Goal: Task Accomplishment & Management: Use online tool/utility

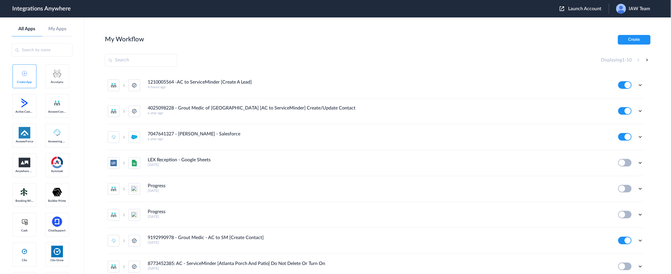
drag, startPoint x: 516, startPoint y: 40, endPoint x: 513, endPoint y: 37, distance: 5.0
click at [516, 39] on div "My Workflow Create" at bounding box center [377, 40] width 545 height 10
drag, startPoint x: 534, startPoint y: 61, endPoint x: 498, endPoint y: 38, distance: 42.5
click at [533, 59] on div "Displaying 1 - 10" at bounding box center [377, 60] width 545 height 13
click at [576, 7] on span "Launch Account" at bounding box center [584, 8] width 33 height 5
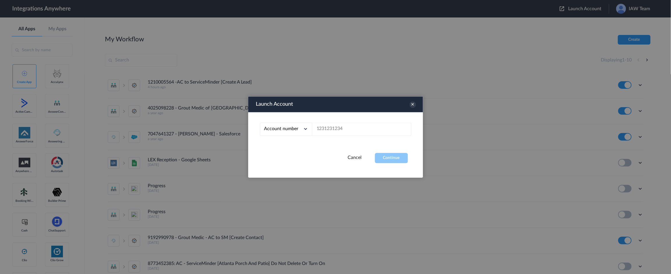
drag, startPoint x: 363, startPoint y: 122, endPoint x: 358, endPoint y: 126, distance: 6.6
click at [361, 123] on div "Account number Account number Email address" at bounding box center [335, 132] width 175 height 41
click at [355, 127] on input "text" at bounding box center [361, 129] width 99 height 13
click at [356, 133] on input "text" at bounding box center [361, 129] width 99 height 13
click at [354, 132] on input "text" at bounding box center [361, 129] width 99 height 13
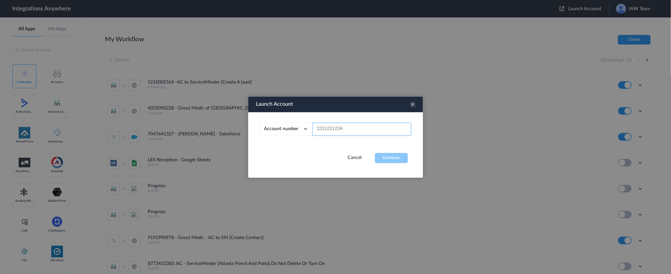
click at [345, 128] on input "text" at bounding box center [361, 129] width 99 height 13
click at [547, 73] on div at bounding box center [335, 137] width 671 height 274
click at [326, 133] on input "text" at bounding box center [361, 129] width 99 height 13
click at [327, 133] on input "text" at bounding box center [361, 129] width 99 height 13
paste input "7043269749"
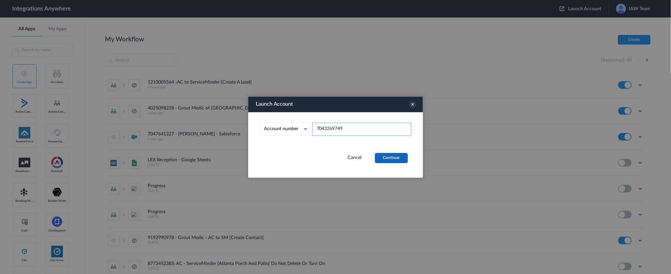
type input "7043269749"
click at [386, 158] on button "Continue" at bounding box center [391, 158] width 33 height 10
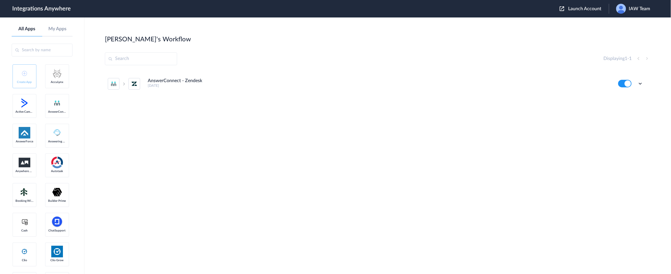
click at [174, 85] on h5 "2 years ago" at bounding box center [379, 86] width 462 height 4
click at [642, 83] on icon at bounding box center [640, 84] width 6 height 6
click at [636, 107] on link "Task history" at bounding box center [624, 108] width 28 height 4
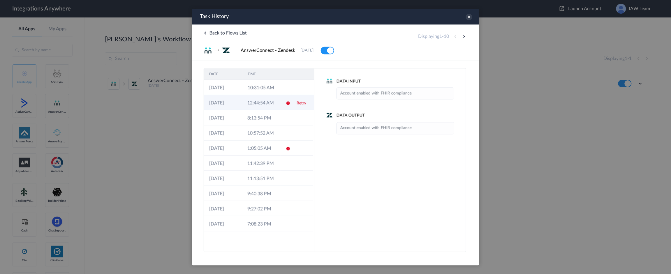
click at [286, 105] on td at bounding box center [285, 102] width 11 height 15
click at [290, 102] on td at bounding box center [285, 102] width 11 height 15
click at [293, 146] on td at bounding box center [302, 147] width 22 height 15
click at [269, 102] on td "12:44:54 AM" at bounding box center [261, 102] width 38 height 15
click at [267, 91] on td "10:31:05 AM" at bounding box center [261, 87] width 38 height 15
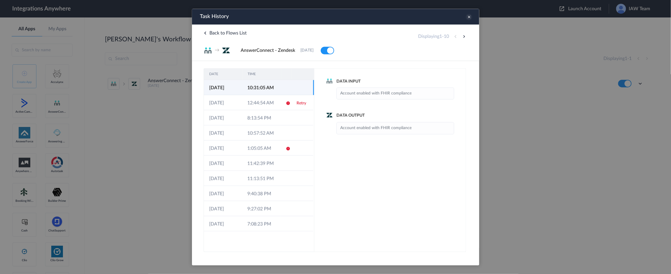
click at [469, 15] on icon at bounding box center [468, 16] width 6 height 6
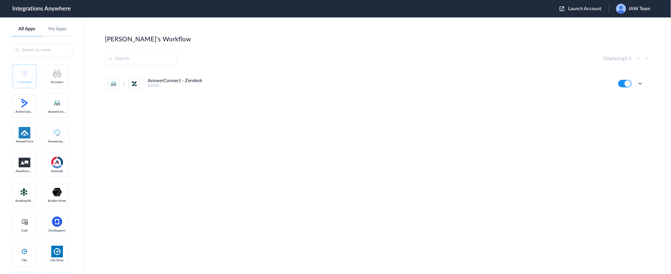
click at [635, 82] on div "Edit Task history Delete" at bounding box center [630, 84] width 25 height 8
click at [641, 81] on icon at bounding box center [640, 84] width 6 height 6
click at [630, 106] on link "Task history" at bounding box center [624, 108] width 28 height 4
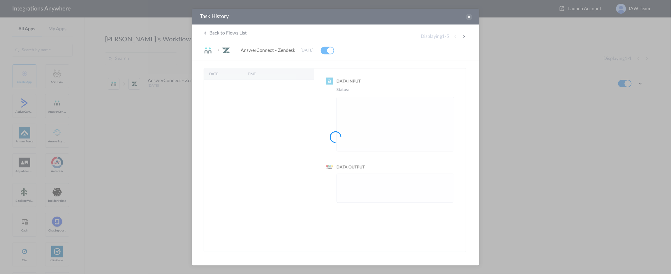
drag, startPoint x: 471, startPoint y: 16, endPoint x: 468, endPoint y: 16, distance: 3.5
click at [471, 16] on div at bounding box center [335, 137] width 671 height 274
click at [468, 16] on div at bounding box center [335, 137] width 671 height 274
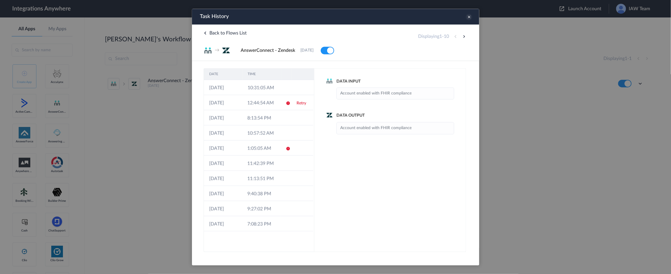
click at [467, 17] on icon at bounding box center [468, 16] width 6 height 6
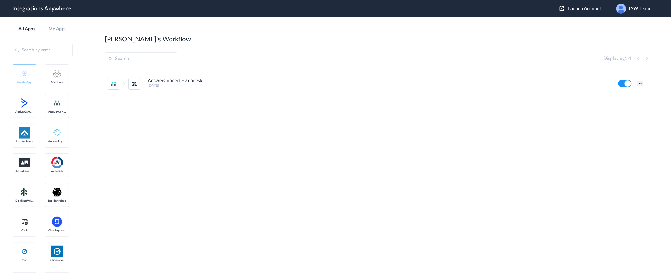
click at [643, 82] on ul "AnswerConnect - Zendesk 2 years ago Edit Task history Delete" at bounding box center [375, 84] width 541 height 26
click at [641, 84] on icon at bounding box center [640, 84] width 6 height 6
click at [628, 98] on li "Edit" at bounding box center [624, 97] width 38 height 11
click at [643, 82] on ul "AnswerConnect - Zendesk 2 years ago Edit Task history Delete" at bounding box center [375, 84] width 541 height 26
click at [637, 83] on div "Edit Task history Delete" at bounding box center [630, 84] width 25 height 8
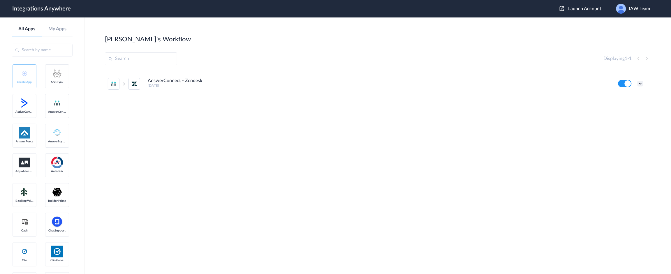
click at [640, 84] on icon at bounding box center [640, 84] width 6 height 6
click at [625, 108] on link "Task history" at bounding box center [624, 108] width 28 height 4
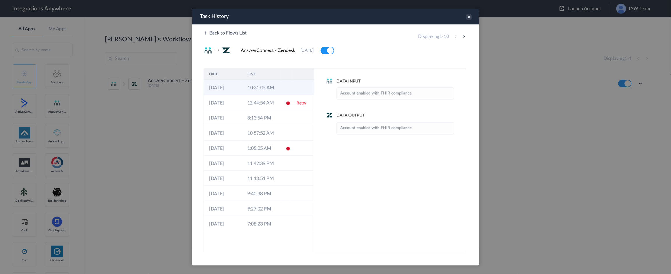
click at [268, 86] on td "10:31:05 AM" at bounding box center [261, 87] width 38 height 15
click at [261, 101] on td "12:44:54 AM" at bounding box center [261, 102] width 38 height 15
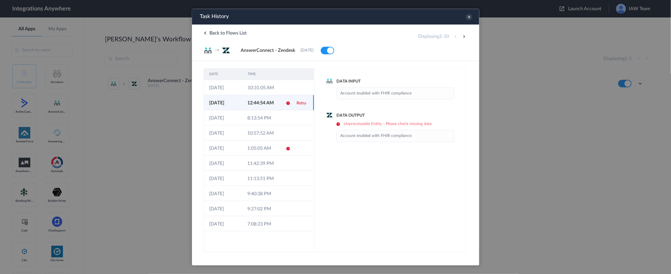
click at [289, 104] on icon at bounding box center [287, 102] width 5 height 5
click at [301, 103] on link "Retry" at bounding box center [301, 103] width 10 height 4
drag, startPoint x: 635, startPoint y: 164, endPoint x: 628, endPoint y: 162, distance: 7.8
click at [635, 164] on div at bounding box center [335, 137] width 671 height 274
drag, startPoint x: 437, startPoint y: 123, endPoint x: 332, endPoint y: 120, distance: 105.8
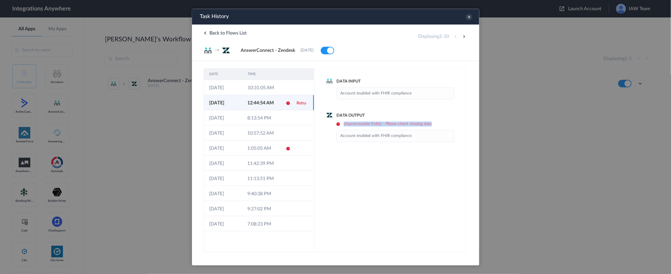
click at [332, 120] on div "Data Output Unprocessable Entity - Please check missing data Account enabled wi…" at bounding box center [390, 126] width 128 height 29
drag, startPoint x: 347, startPoint y: 142, endPoint x: 355, endPoint y: 151, distance: 12.0
click at [348, 143] on div "Data Input Account enabled with FHIR compliance Data Output Unprocessable Entit…" at bounding box center [390, 160] width 152 height 184
drag, startPoint x: 432, startPoint y: 122, endPoint x: 343, endPoint y: 124, distance: 88.8
click at [343, 124] on h6 "Unprocessable Entity - Please check missing data" at bounding box center [395, 123] width 118 height 5
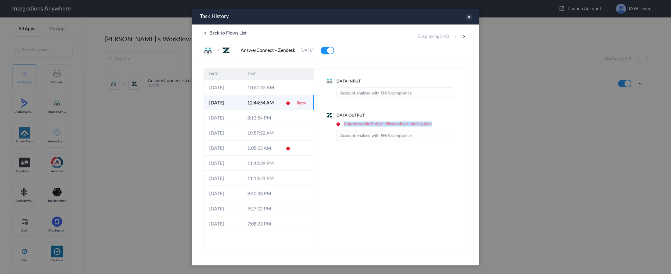
copy h6 "Unprocessable Entity - Please check missing data"
click at [468, 17] on icon at bounding box center [468, 16] width 6 height 6
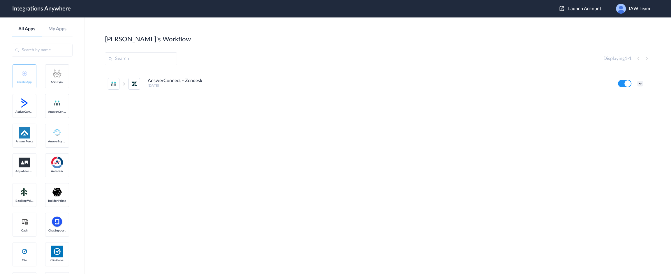
click at [638, 82] on icon at bounding box center [640, 84] width 6 height 6
click at [624, 107] on link "Task history" at bounding box center [624, 108] width 28 height 4
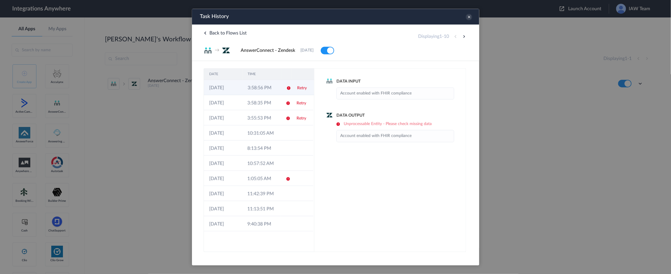
click at [271, 91] on td "3:58:56 PM" at bounding box center [261, 87] width 38 height 15
click at [302, 86] on link "Retry" at bounding box center [301, 88] width 10 height 4
click at [295, 99] on td "Retry" at bounding box center [302, 102] width 22 height 15
drag, startPoint x: 608, startPoint y: 152, endPoint x: 598, endPoint y: 154, distance: 9.7
click at [608, 152] on div at bounding box center [335, 137] width 671 height 274
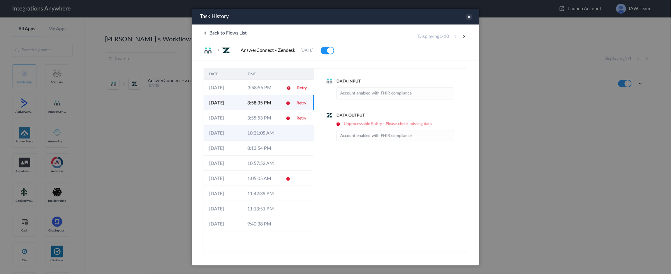
click at [255, 132] on td "10:31:05 AM" at bounding box center [261, 132] width 38 height 15
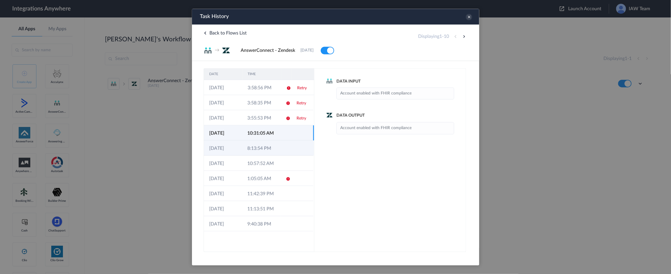
click at [261, 148] on td "8:13:54 PM" at bounding box center [261, 147] width 38 height 15
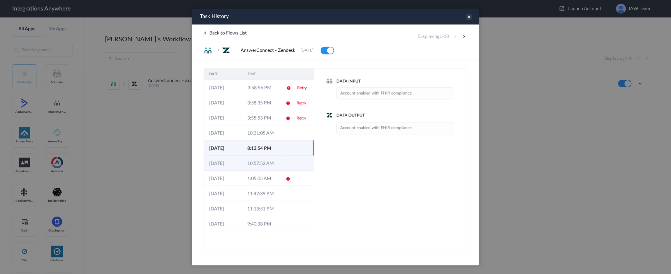
click at [262, 159] on td "10:57:52 AM" at bounding box center [261, 162] width 38 height 15
click at [562, 73] on div at bounding box center [335, 137] width 671 height 274
click at [469, 19] on icon at bounding box center [468, 16] width 6 height 6
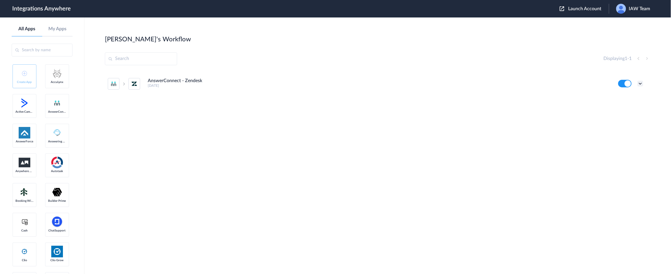
click at [643, 83] on icon at bounding box center [640, 84] width 6 height 6
click at [621, 97] on link "Edit" at bounding box center [617, 97] width 14 height 4
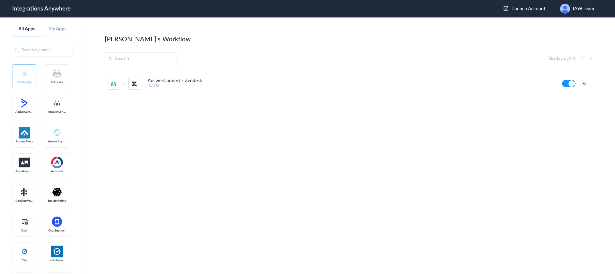
click at [586, 84] on icon at bounding box center [585, 84] width 6 height 6
click at [571, 99] on li "Edit" at bounding box center [569, 97] width 38 height 11
click at [584, 82] on icon at bounding box center [585, 84] width 6 height 6
drag, startPoint x: 580, startPoint y: 108, endPoint x: 573, endPoint y: 95, distance: 15.0
click at [580, 108] on link "Task history" at bounding box center [568, 108] width 28 height 4
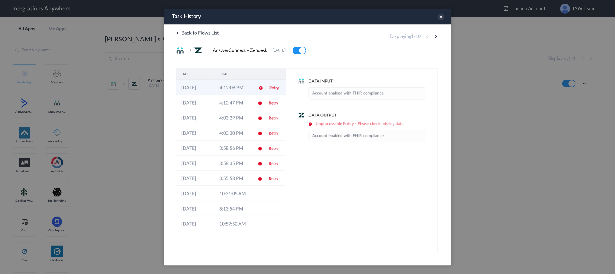
click at [232, 86] on td "4:12:08 PM" at bounding box center [233, 87] width 38 height 15
click at [261, 86] on icon at bounding box center [260, 87] width 5 height 5
click at [264, 86] on td "Retry" at bounding box center [274, 87] width 22 height 15
click at [269, 87] on link "Retry" at bounding box center [274, 88] width 10 height 4
click at [240, 191] on td "10:31:05 AM" at bounding box center [233, 193] width 38 height 15
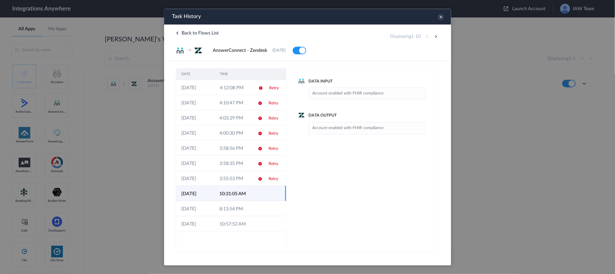
click at [450, 184] on div "DATE TIME 03-10-2025 4:12:08 PM Retry 03-10-2025 4:10:47 PM Retry 03-10-2025 4:…" at bounding box center [307, 156] width 287 height 191
click at [222, 191] on td "10:31:05 AM" at bounding box center [233, 193] width 38 height 15
click at [261, 180] on icon at bounding box center [260, 178] width 5 height 5
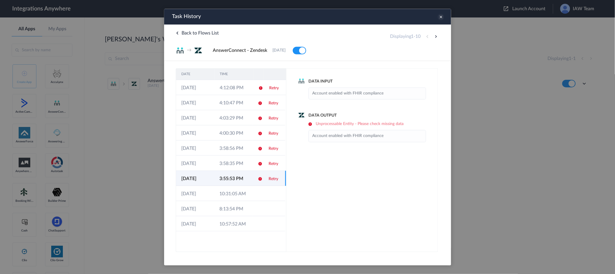
click at [441, 16] on icon at bounding box center [441, 16] width 6 height 6
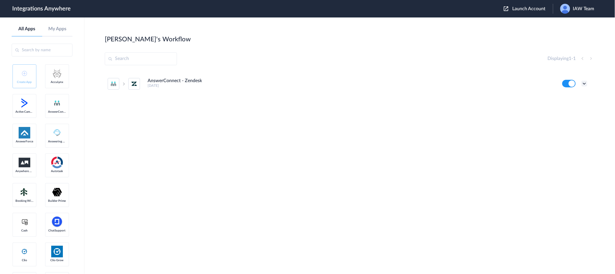
click at [585, 84] on icon at bounding box center [585, 84] width 6 height 6
click at [570, 98] on li "Edit" at bounding box center [569, 97] width 38 height 11
click at [543, 117] on div "AnswerConnect - Zendesk 2 years ago Edit Task history Delete" at bounding box center [350, 114] width 490 height 87
click at [583, 84] on icon at bounding box center [585, 84] width 6 height 6
click at [566, 107] on link "Task history" at bounding box center [568, 108] width 28 height 4
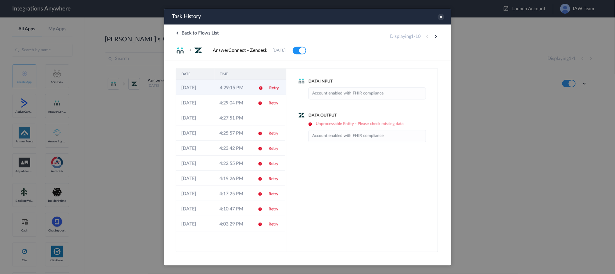
click at [246, 91] on td "4:29:15 PM" at bounding box center [233, 87] width 38 height 15
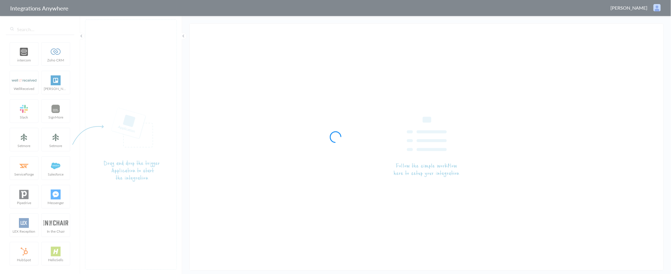
type input "AnswerConnect - Zendesk"
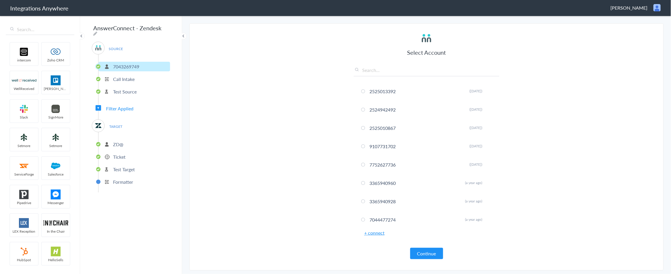
click at [564, 66] on section "Select Account 2525013392 Rename Delete (7 months ago) 2524942492 Rename Delete…" at bounding box center [426, 146] width 474 height 247
click at [125, 76] on p "Call Intake" at bounding box center [124, 79] width 22 height 7
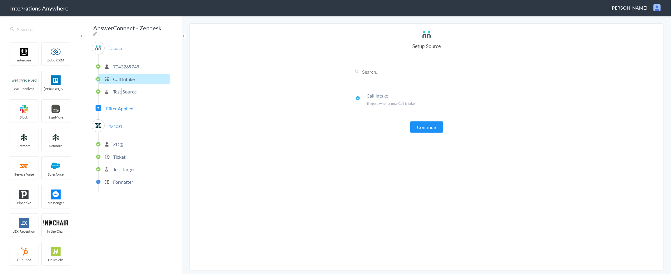
click at [122, 91] on p "Test Source" at bounding box center [125, 91] width 24 height 7
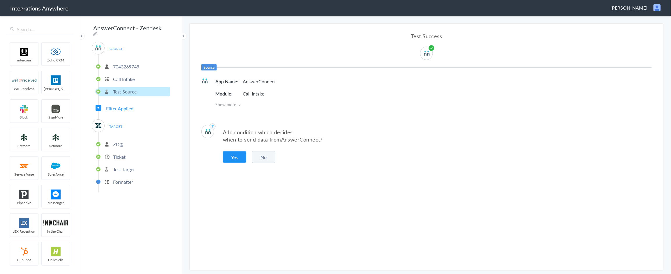
click at [121, 106] on span "Filter Applied" at bounding box center [119, 108] width 27 height 7
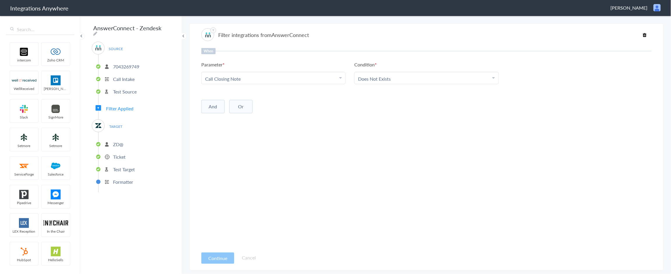
click at [231, 235] on div "When Parameter Choose Parameter Call Closing Note Account Name Caller Name Call…" at bounding box center [426, 148] width 450 height 200
click at [212, 256] on button "Continue" at bounding box center [217, 257] width 33 height 11
click at [117, 144] on p "ZD@" at bounding box center [118, 144] width 10 height 7
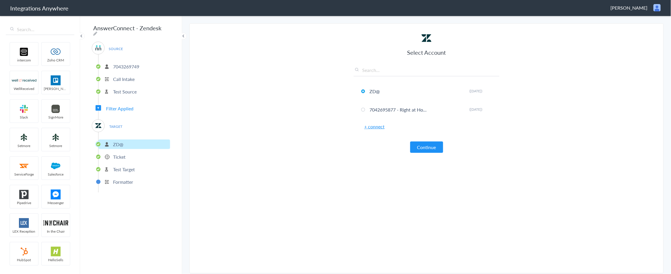
click at [434, 151] on button "Continue" at bounding box center [426, 147] width 33 height 11
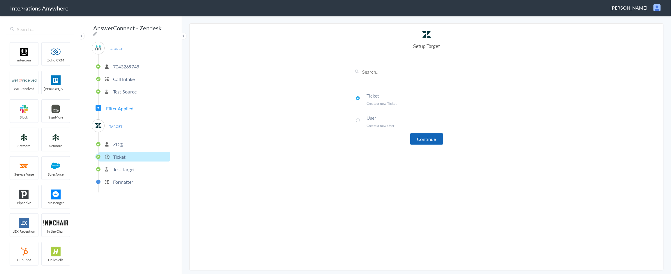
click at [430, 135] on button "Continue" at bounding box center [426, 138] width 33 height 11
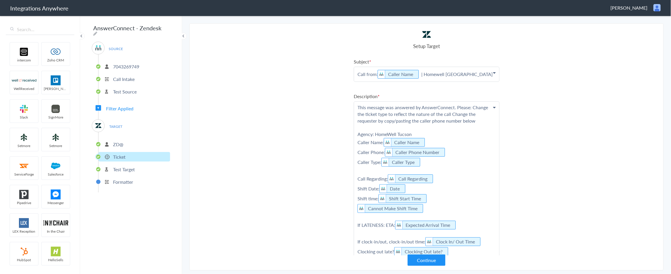
click at [124, 105] on span "Filter Applied" at bounding box center [119, 108] width 27 height 7
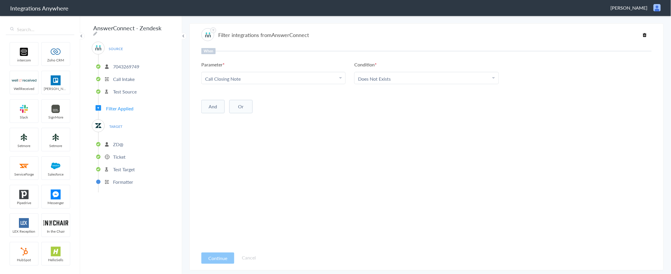
drag, startPoint x: 223, startPoint y: 250, endPoint x: 216, endPoint y: 250, distance: 7.0
click at [223, 250] on article "Filter integrations from AnswerConnect When Parameter Choose Parameter Call Clo…" at bounding box center [426, 147] width 450 height 241
drag, startPoint x: 215, startPoint y: 255, endPoint x: 254, endPoint y: 238, distance: 42.8
click at [215, 255] on button "Continue" at bounding box center [217, 257] width 33 height 11
click at [115, 143] on p "ZD@" at bounding box center [118, 144] width 10 height 7
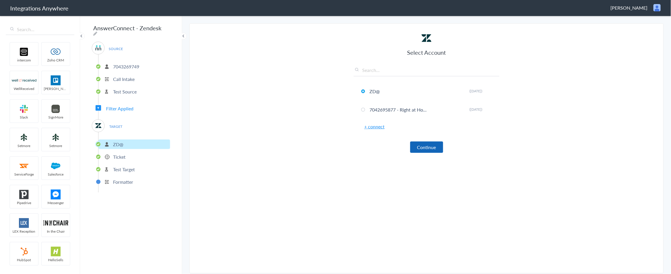
click at [424, 148] on button "Continue" at bounding box center [426, 147] width 33 height 11
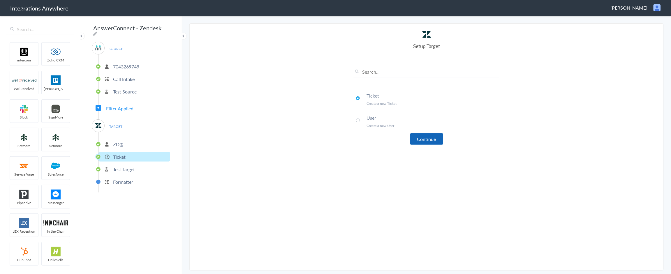
click at [426, 138] on button "Continue" at bounding box center [426, 138] width 33 height 11
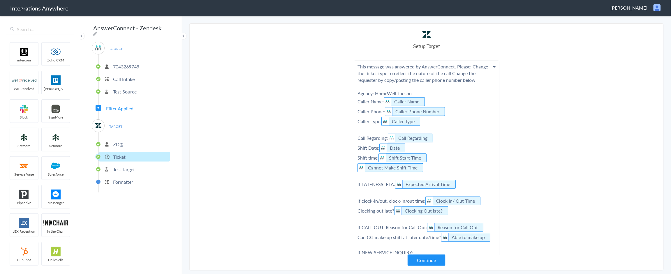
scroll to position [109, 0]
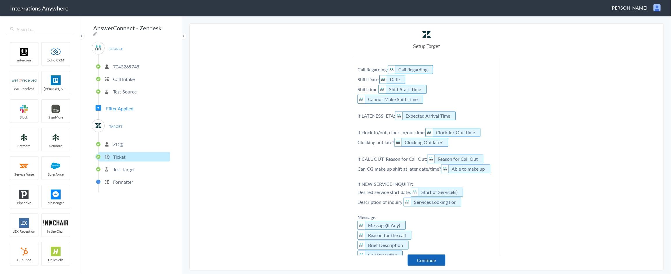
click at [430, 256] on button "Continue" at bounding box center [426, 260] width 38 height 11
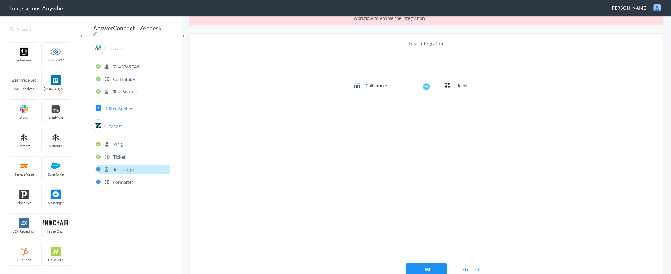
scroll to position [21, 0]
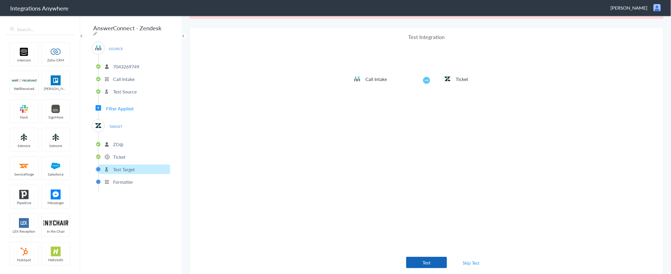
click at [432, 262] on button "Test" at bounding box center [426, 262] width 41 height 11
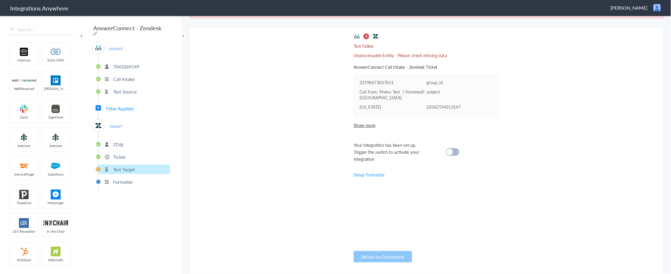
click at [455, 152] on div at bounding box center [452, 152] width 13 height 8
click at [451, 149] on div at bounding box center [452, 152] width 13 height 8
click at [449, 149] on div at bounding box center [452, 152] width 13 height 8
click at [448, 151] on cite at bounding box center [449, 152] width 6 height 6
click at [361, 123] on span "Show more" at bounding box center [427, 125] width 146 height 6
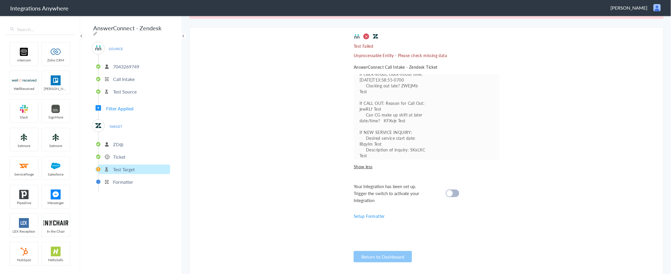
scroll to position [270, 0]
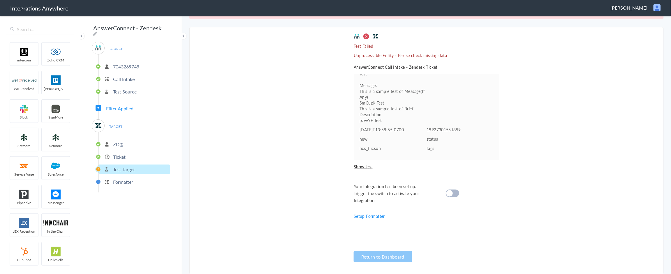
click at [449, 192] on cite at bounding box center [449, 193] width 6 height 6
click at [111, 152] on li "Ticket" at bounding box center [134, 157] width 72 height 10
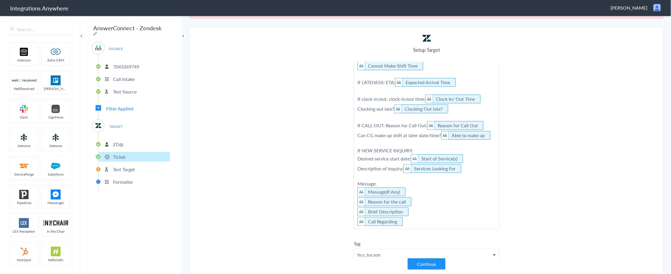
scroll to position [182, 0]
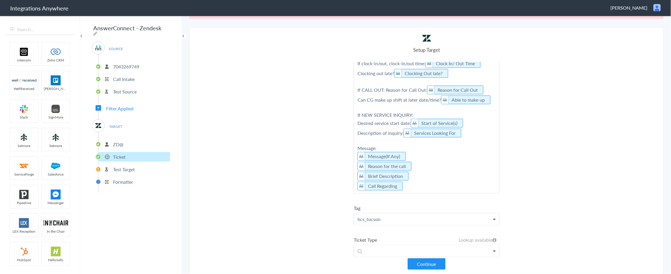
click at [360, 225] on p "hcs_tucson" at bounding box center [426, 219] width 145 height 12
click at [333, 219] on section "Select Account 2525013392 Rename Delete ([DATE]) 2524942492 Rename Delete ([DAT…" at bounding box center [426, 150] width 474 height 247
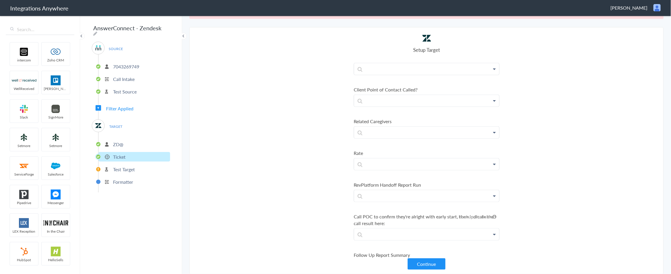
scroll to position [1088, 0]
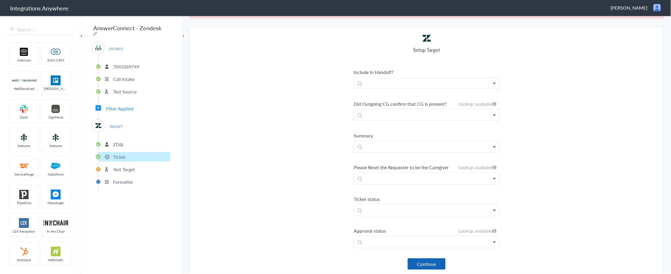
click at [411, 264] on button "Continue" at bounding box center [426, 263] width 38 height 11
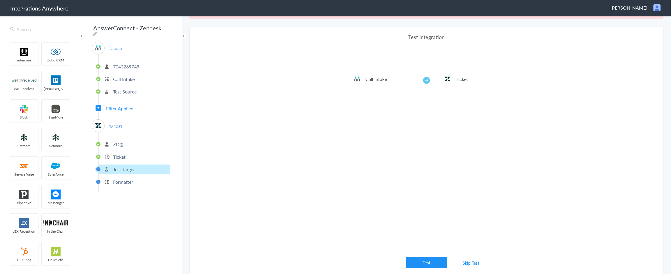
click at [464, 260] on link "Skip Test" at bounding box center [470, 263] width 31 height 10
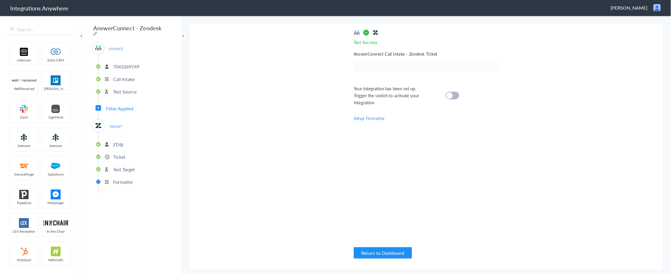
click at [453, 97] on div at bounding box center [452, 96] width 13 height 8
click at [395, 253] on button "Return to Dashboard" at bounding box center [383, 252] width 58 height 11
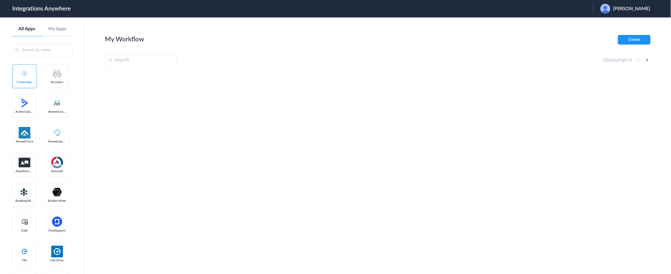
drag, startPoint x: 525, startPoint y: 107, endPoint x: 516, endPoint y: 105, distance: 9.3
click at [525, 107] on div at bounding box center [377, 116] width 545 height 87
click at [558, 133] on div at bounding box center [377, 116] width 545 height 87
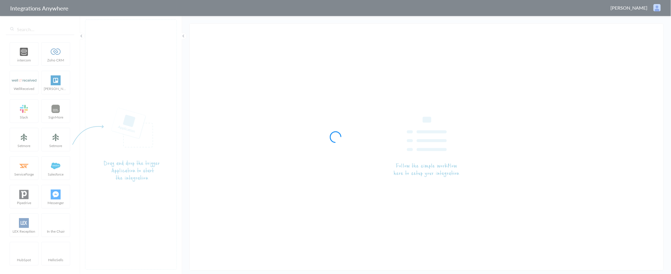
type input "AnswerConnect - Zendesk"
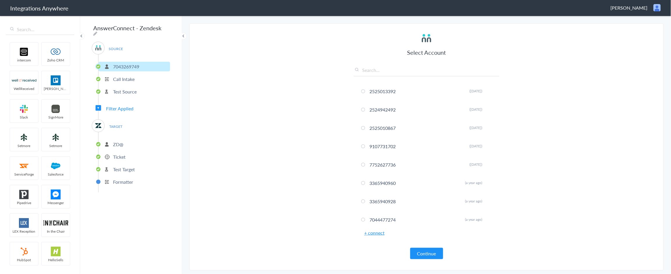
click at [125, 80] on p "Call Intake" at bounding box center [124, 79] width 22 height 7
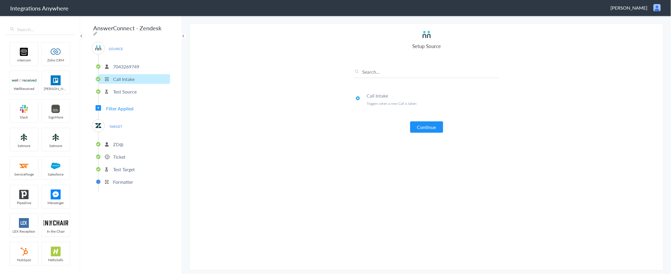
click at [123, 88] on p "Test Source" at bounding box center [125, 91] width 24 height 7
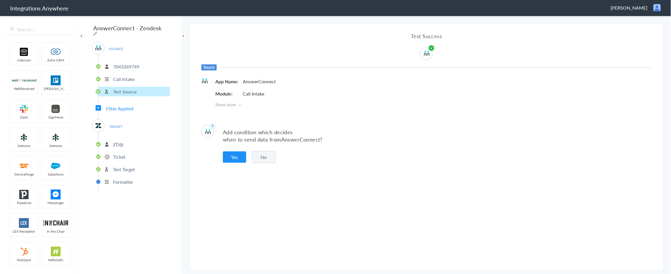
click at [112, 143] on li "ZD@" at bounding box center [134, 144] width 72 height 10
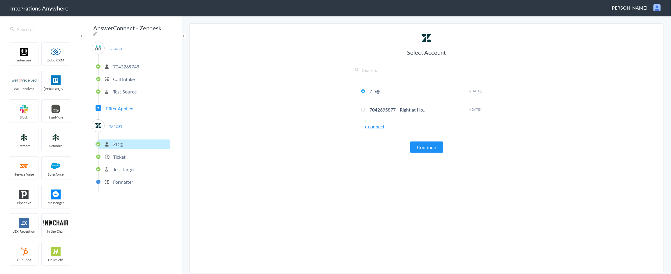
click at [112, 154] on li "Ticket" at bounding box center [134, 157] width 72 height 10
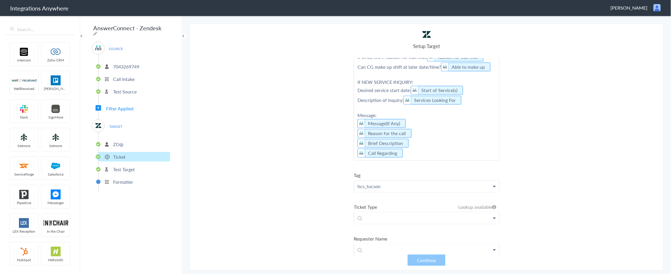
scroll to position [255, 0]
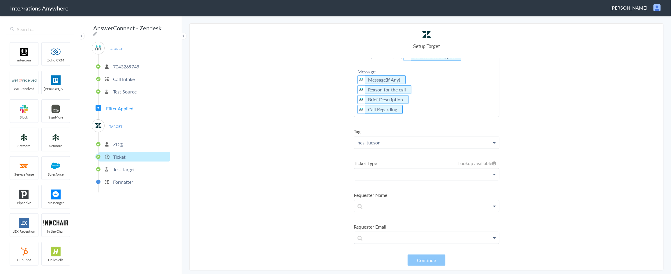
click at [475, 178] on p at bounding box center [426, 174] width 145 height 11
click at [339, 171] on section "Select Account 2525013392 Rename Delete ([DATE]) 2524942492 Rename Delete ([DAT…" at bounding box center [426, 146] width 474 height 247
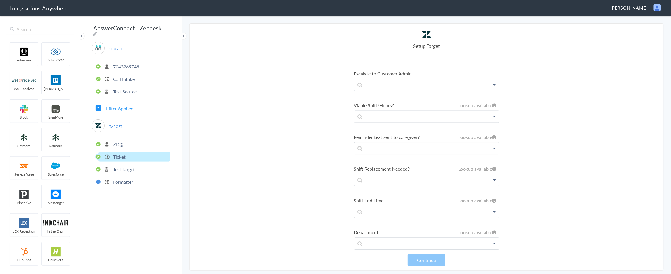
scroll to position [655, 0]
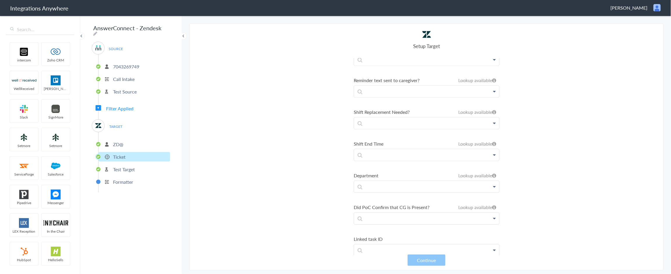
click at [593, 136] on section "Select Account 2525013392 Rename Delete ([DATE]) 2524942492 Rename Delete ([DAT…" at bounding box center [426, 146] width 474 height 247
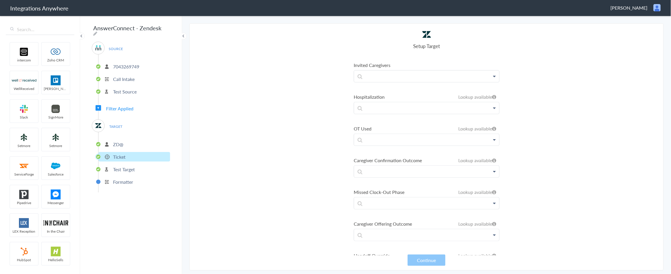
scroll to position [2060, 0]
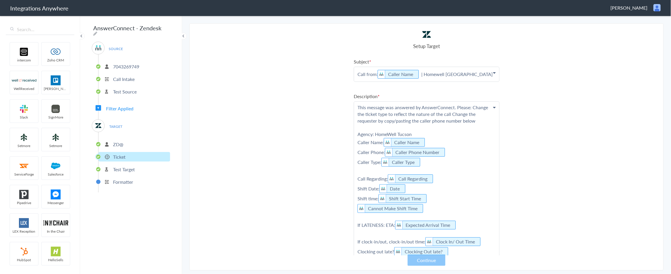
drag, startPoint x: 238, startPoint y: 163, endPoint x: 244, endPoint y: 165, distance: 6.4
click at [239, 163] on section "Select Account 2525013392 Rename Delete ([DATE]) 2524942492 Rename Delete ([DAT…" at bounding box center [426, 146] width 474 height 247
drag, startPoint x: 556, startPoint y: 152, endPoint x: 502, endPoint y: 239, distance: 101.6
click at [555, 153] on section "Select Account 2525013392 Rename Delete ([DATE]) 2524942492 Rename Delete ([DAT…" at bounding box center [426, 146] width 474 height 247
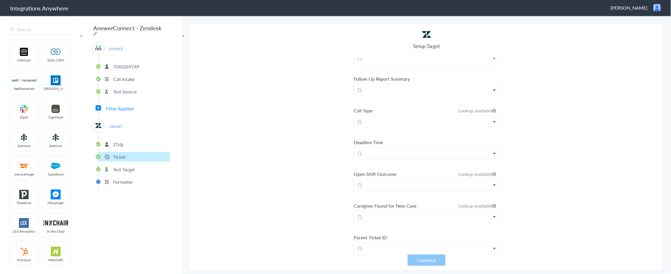
click at [599, 176] on section "Select Account 2525013392 Rename Delete ([DATE]) 2524942492 Rename Delete ([DAT…" at bounding box center [426, 146] width 474 height 247
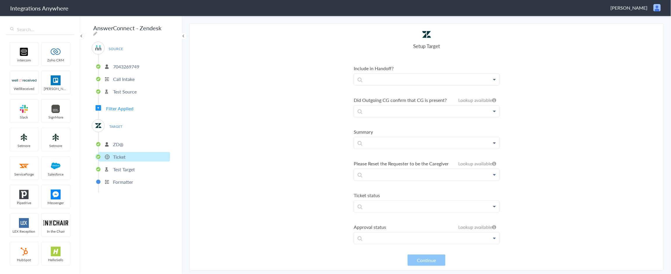
click at [548, 112] on section "Select Account 2525013392 Rename Delete ([DATE]) 2524942492 Rename Delete ([DAT…" at bounding box center [426, 146] width 474 height 247
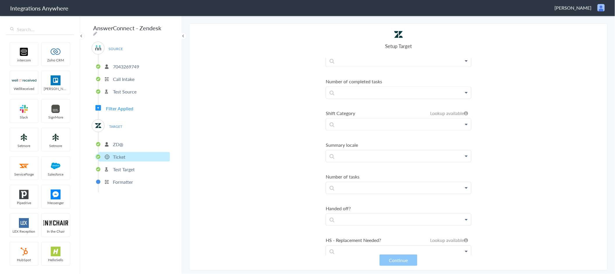
scroll to position [2885, 0]
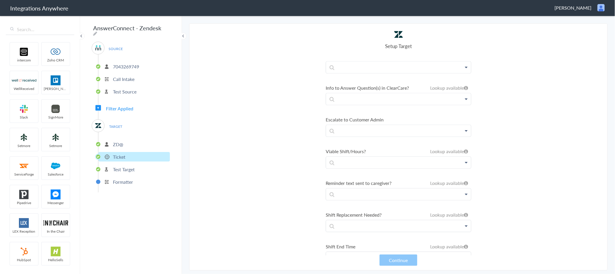
click at [575, 102] on section "Select Account 2525013392 Rename Delete ([DATE]) 2524942492 Rename Delete ([DAT…" at bounding box center [398, 146] width 419 height 247
click at [521, 135] on section "Select Account 2525013392 Rename Delete ([DATE]) 2524942492 Rename Delete ([DAT…" at bounding box center [398, 146] width 419 height 247
click at [532, 142] on section "Select Account 2525013392 Rename Delete ([DATE]) 2524942492 Rename Delete ([DAT…" at bounding box center [398, 146] width 419 height 247
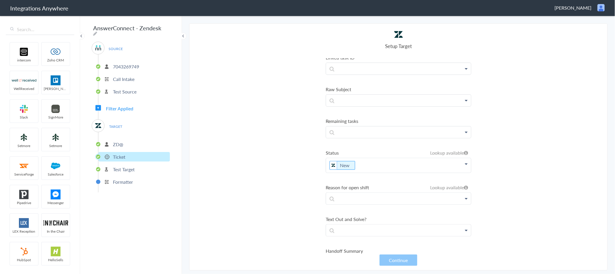
click at [519, 192] on section "Select Account 2525013392 Rename Delete ([DATE]) 2524942492 Rename Delete ([DAT…" at bounding box center [398, 146] width 419 height 247
click at [367, 168] on p "New" at bounding box center [398, 165] width 145 height 15
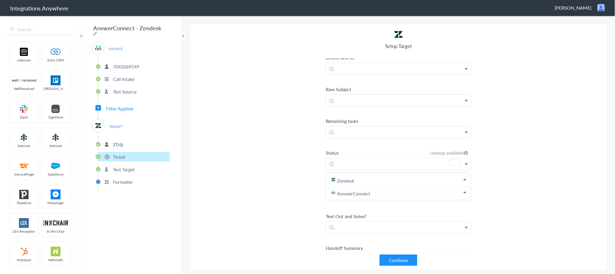
click at [398, 264] on button "Continue" at bounding box center [399, 260] width 38 height 11
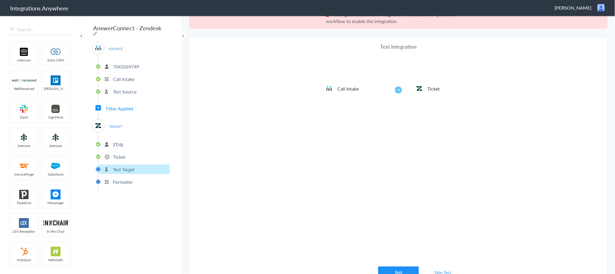
scroll to position [21, 0]
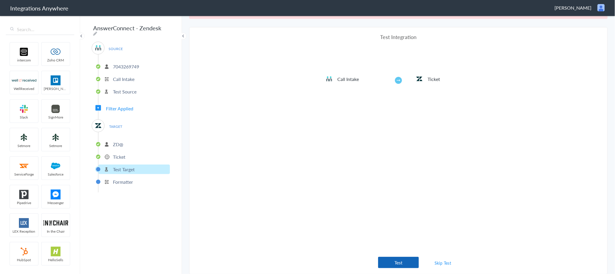
click at [393, 262] on button "Test" at bounding box center [398, 262] width 41 height 11
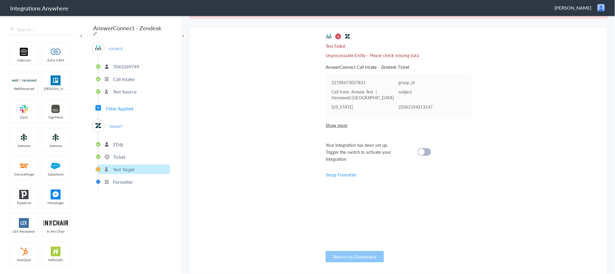
click at [423, 148] on div at bounding box center [424, 152] width 13 height 8
drag, startPoint x: 425, startPoint y: 146, endPoint x: 423, endPoint y: 151, distance: 5.9
click at [424, 147] on div "Your Integration has been set up. Trigger the switch to activate your Integrati…" at bounding box center [391, 152] width 131 height 21
click at [423, 151] on div at bounding box center [424, 152] width 13 height 8
click at [335, 175] on link "Setup Formatter" at bounding box center [341, 175] width 31 height 6
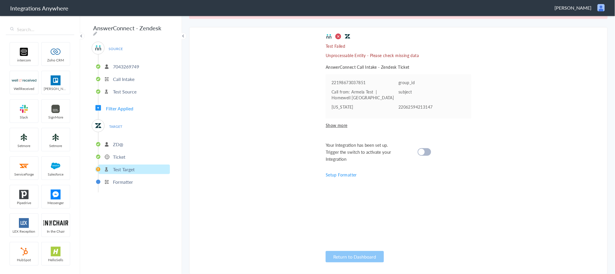
click at [109, 152] on li "Ticket" at bounding box center [134, 157] width 72 height 10
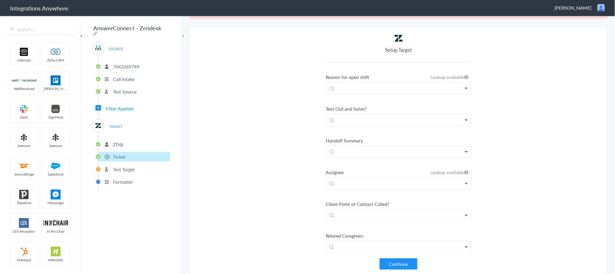
scroll to position [982, 0]
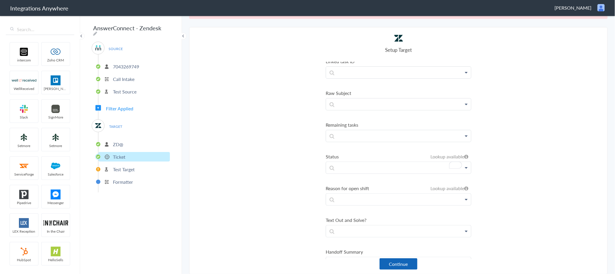
click at [395, 263] on button "Continue" at bounding box center [399, 263] width 38 height 11
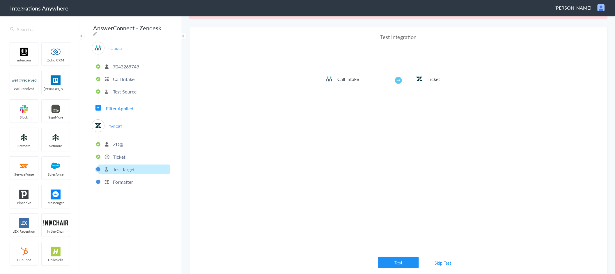
click at [448, 263] on link "Skip Test" at bounding box center [443, 263] width 31 height 10
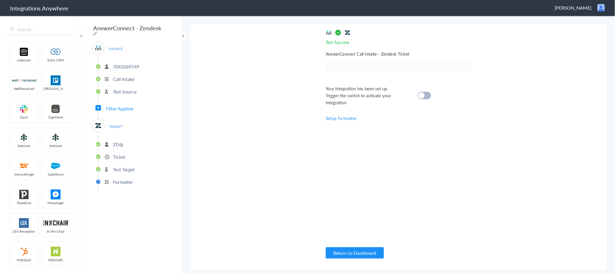
click at [425, 92] on div at bounding box center [424, 96] width 13 height 8
click at [352, 255] on button "Return to Dashboard" at bounding box center [355, 252] width 58 height 11
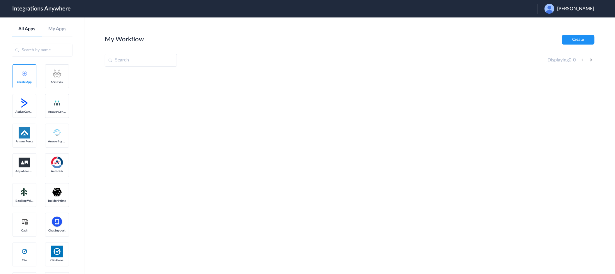
click at [451, 121] on div at bounding box center [350, 116] width 490 height 87
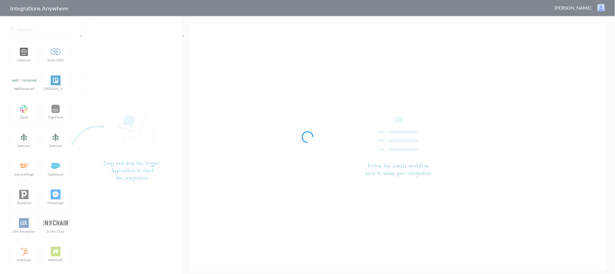
type input "AnswerConnect - Zendesk"
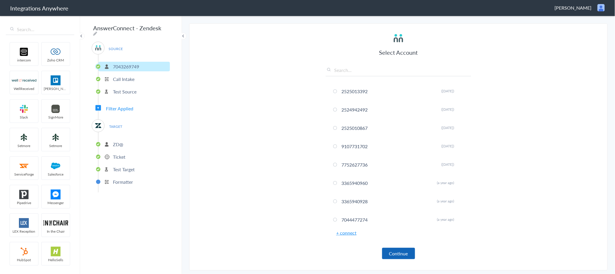
click at [395, 252] on button "Continue" at bounding box center [398, 253] width 33 height 11
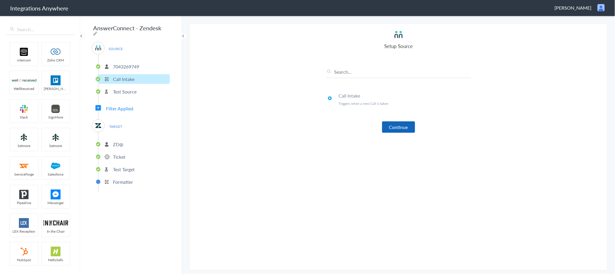
click at [389, 128] on button "Continue" at bounding box center [398, 126] width 33 height 11
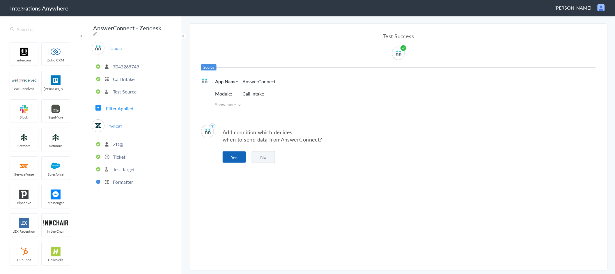
click at [237, 157] on button "Yes" at bounding box center [234, 156] width 23 height 11
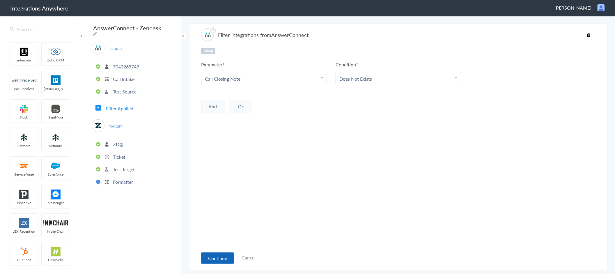
click at [211, 259] on button "Continue" at bounding box center [217, 257] width 33 height 11
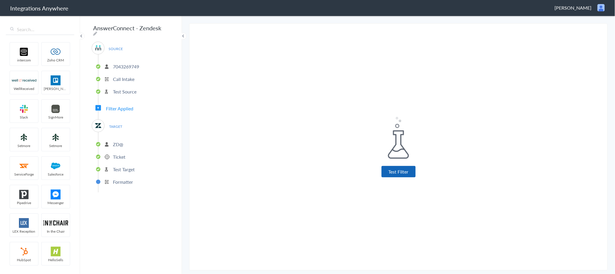
click at [389, 171] on button "Test Filter" at bounding box center [399, 171] width 34 height 11
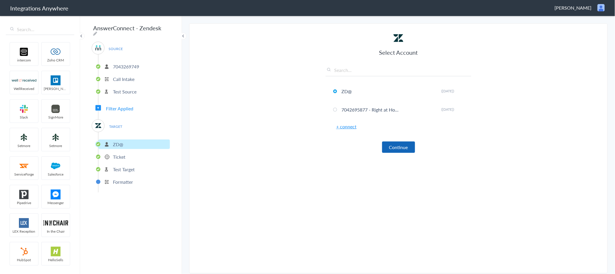
click at [391, 146] on button "Continue" at bounding box center [398, 147] width 33 height 11
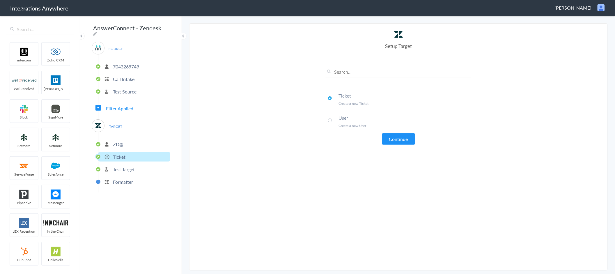
click at [402, 136] on button "Continue" at bounding box center [398, 138] width 33 height 11
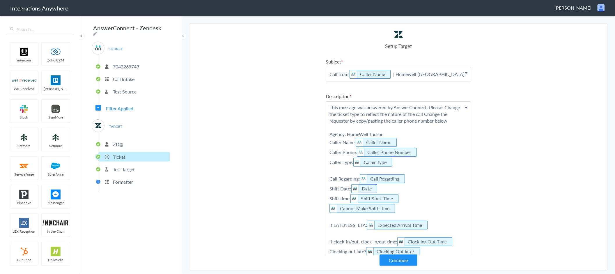
drag, startPoint x: 285, startPoint y: 155, endPoint x: 292, endPoint y: 149, distance: 8.4
click at [285, 153] on section "Select Account 2525013392 Rename Delete ([DATE]) 2524942492 Rename Delete ([DAT…" at bounding box center [398, 146] width 419 height 247
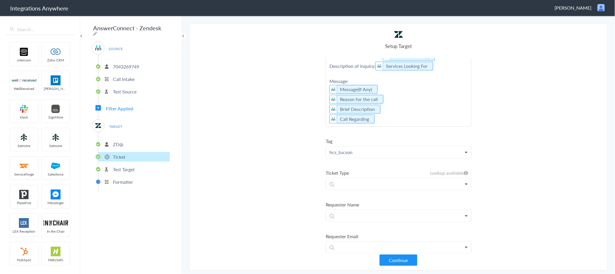
scroll to position [299, 0]
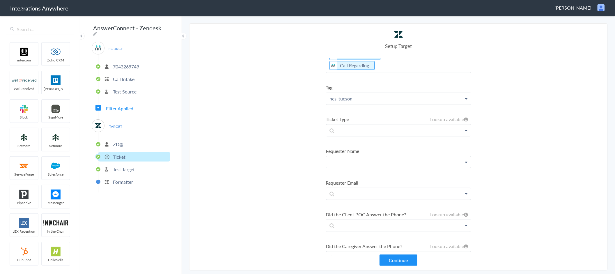
click at [393, 164] on p at bounding box center [398, 162] width 145 height 12
click at [290, 158] on section "Select Account 2525013392 Rename Delete ([DATE]) 2524942492 Rename Delete ([DAT…" at bounding box center [398, 146] width 419 height 247
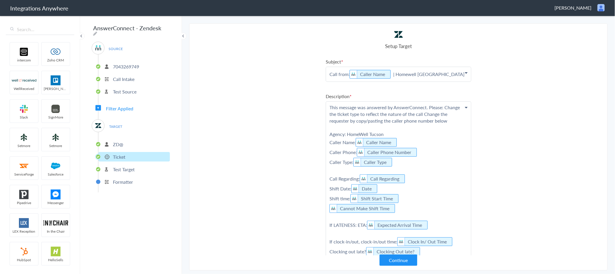
scroll to position [297, 0]
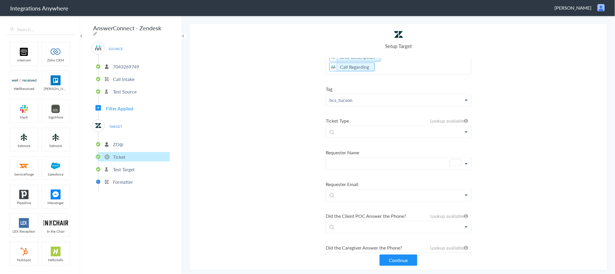
click at [374, 167] on p "To enrich screen reader interactions, please activate Accessibility in Grammarl…" at bounding box center [398, 164] width 145 height 12
click at [360, 197] on link "Caller Name" at bounding box center [398, 193] width 145 height 13
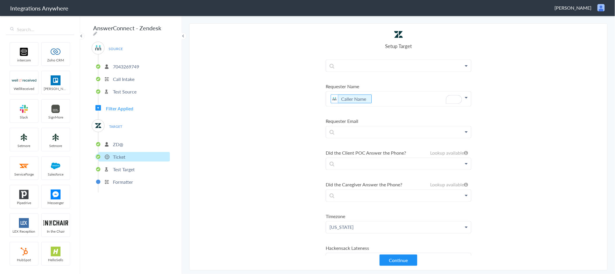
scroll to position [425, 0]
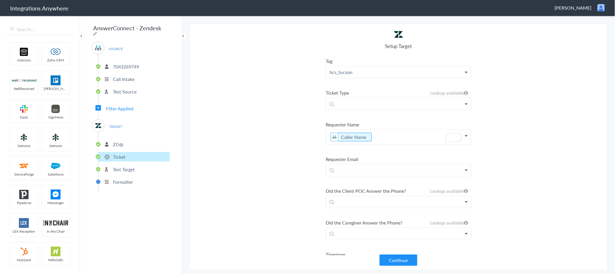
click at [522, 117] on section "Select Account 2525013392 Rename Delete ([DATE]) 2524942492 Rename Delete ([DAT…" at bounding box center [398, 146] width 419 height 247
click at [390, 258] on button "Continue" at bounding box center [399, 260] width 38 height 11
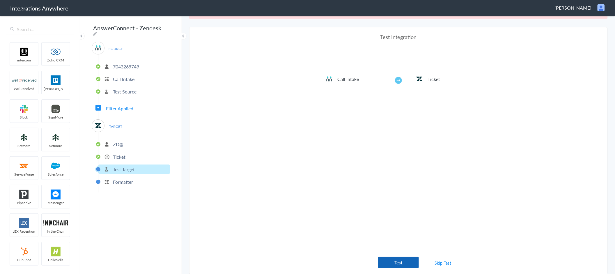
click at [385, 261] on button "Test" at bounding box center [398, 262] width 41 height 11
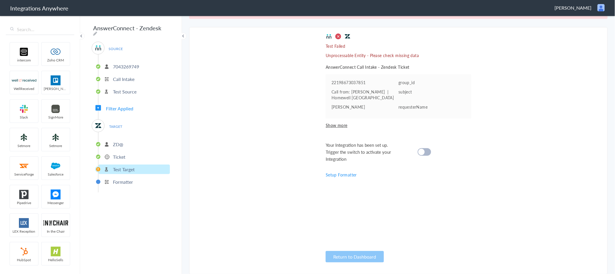
click at [121, 155] on p "Ticket" at bounding box center [119, 156] width 13 height 7
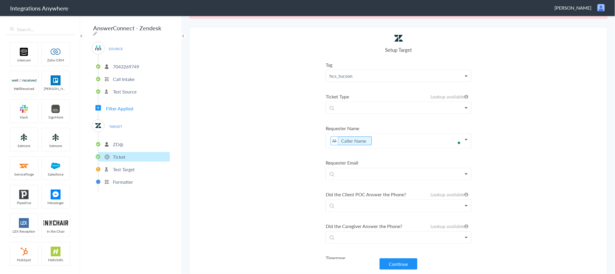
click at [373, 145] on p "Caller Name" at bounding box center [398, 141] width 145 height 15
click at [267, 229] on section "Select Account 2525013392 Rename Delete ([DATE]) 2524942492 Rename Delete ([DAT…" at bounding box center [398, 150] width 419 height 247
drag, startPoint x: 541, startPoint y: 185, endPoint x: 539, endPoint y: 183, distance: 3.3
click at [541, 184] on section "Select Account 2525013392 Rename Delete ([DATE]) 2524942492 Rename Delete ([DAT…" at bounding box center [398, 150] width 419 height 247
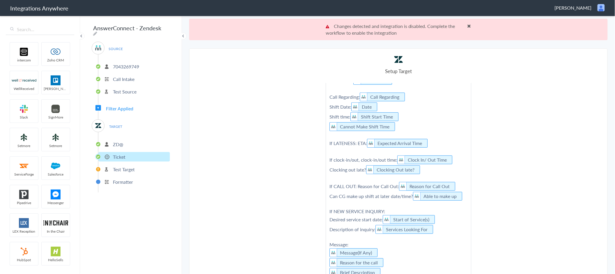
click at [104, 179] on li "Formatter" at bounding box center [134, 182] width 72 height 10
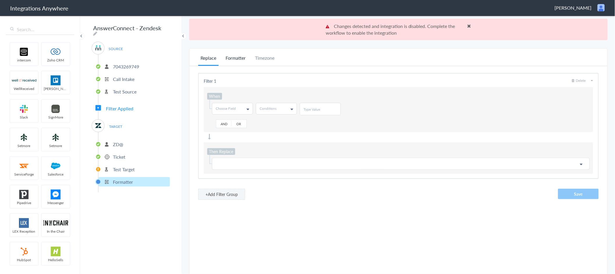
click at [234, 57] on li "Formatter" at bounding box center [235, 59] width 25 height 11
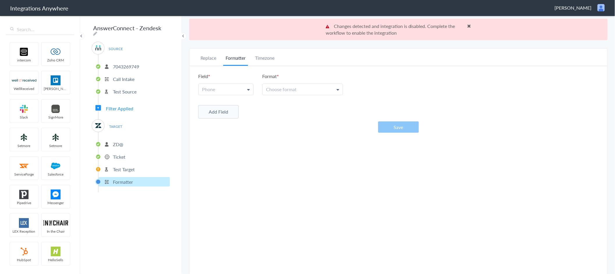
click at [229, 85] on link "Phone" at bounding box center [226, 89] width 55 height 11
drag, startPoint x: 227, startPoint y: 120, endPoint x: 242, endPoint y: 111, distance: 17.0
click at [228, 119] on link "Caller Phone Number" at bounding box center [226, 116] width 54 height 13
click at [298, 86] on link "Choose format" at bounding box center [303, 89] width 80 height 11
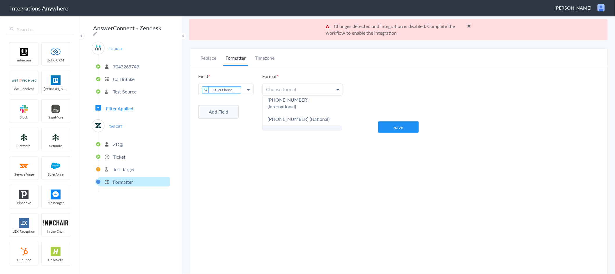
click at [300, 125] on link "5032134639" at bounding box center [303, 131] width 80 height 13
click at [383, 123] on button "Save" at bounding box center [398, 126] width 41 height 11
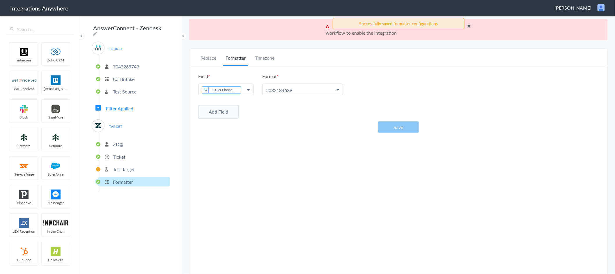
click at [124, 167] on p "Test Target" at bounding box center [124, 169] width 22 height 7
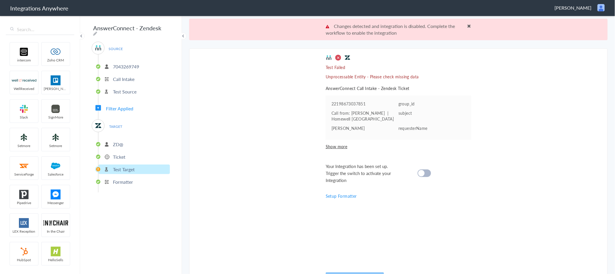
click at [105, 155] on li "Ticket" at bounding box center [134, 157] width 72 height 10
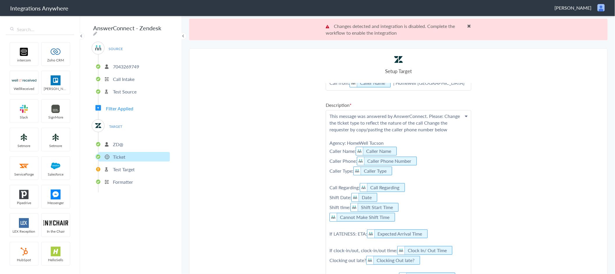
scroll to position [0, 0]
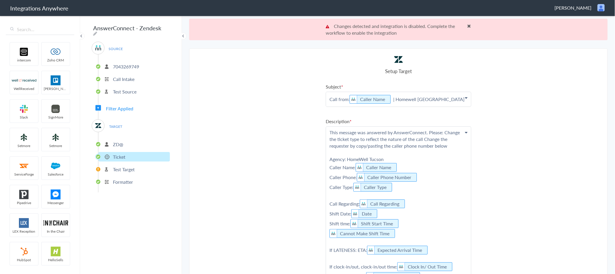
click at [118, 167] on p "Test Target" at bounding box center [124, 169] width 22 height 7
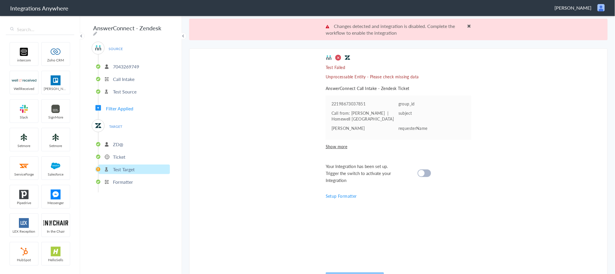
click at [134, 152] on li "Ticket" at bounding box center [134, 157] width 72 height 10
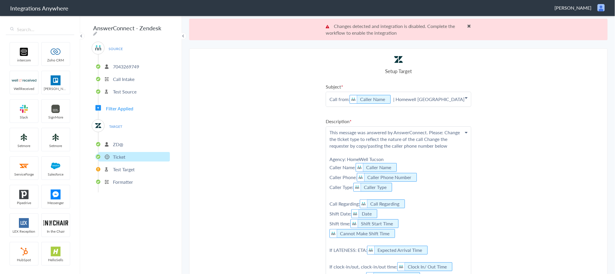
click at [130, 156] on li "Ticket" at bounding box center [134, 157] width 72 height 10
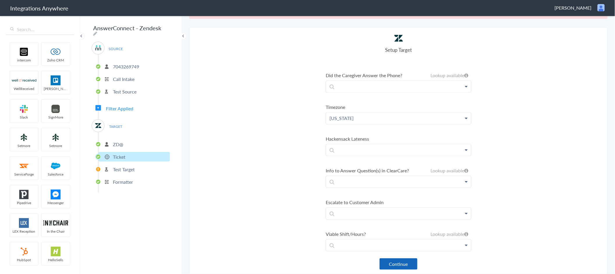
click at [384, 262] on button "Continue" at bounding box center [399, 263] width 38 height 11
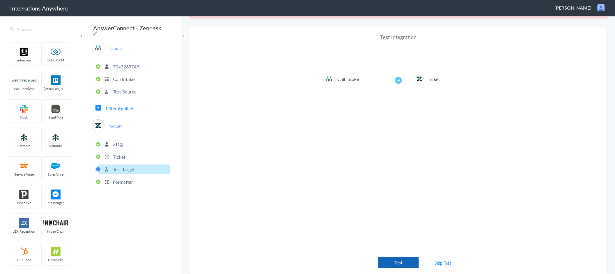
click at [408, 261] on button "Test" at bounding box center [398, 262] width 41 height 11
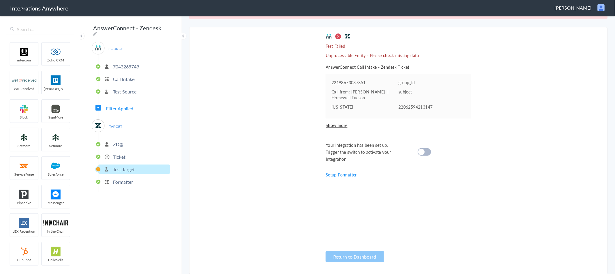
click at [420, 149] on cite at bounding box center [421, 152] width 6 height 6
click at [421, 153] on div at bounding box center [424, 152] width 13 height 8
click at [116, 156] on p "Ticket" at bounding box center [119, 156] width 13 height 7
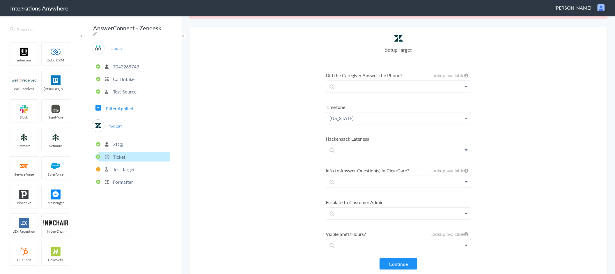
scroll to position [71, 0]
click at [125, 179] on p "Formatter" at bounding box center [123, 182] width 20 height 7
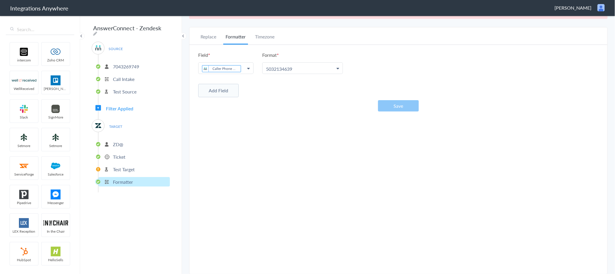
scroll to position [60, 0]
click at [122, 155] on p "Ticket" at bounding box center [119, 156] width 13 height 7
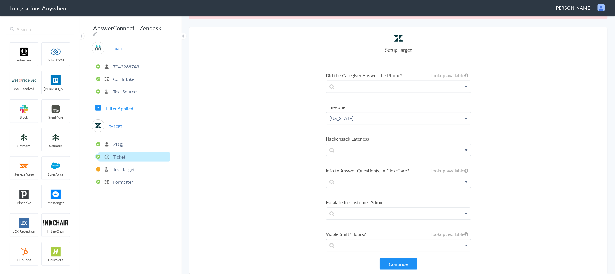
scroll to position [71, 0]
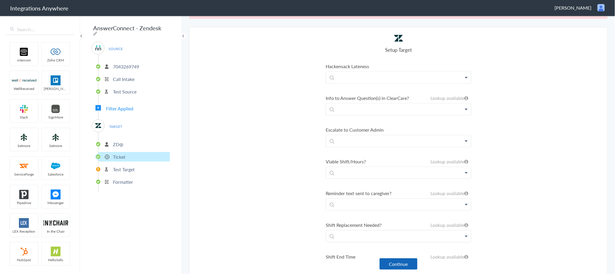
click at [388, 264] on button "Continue" at bounding box center [399, 263] width 38 height 11
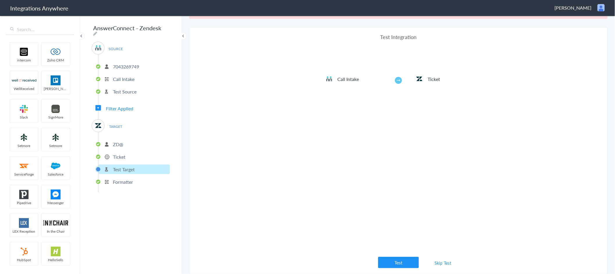
click at [440, 262] on link "Skip Test" at bounding box center [443, 263] width 31 height 10
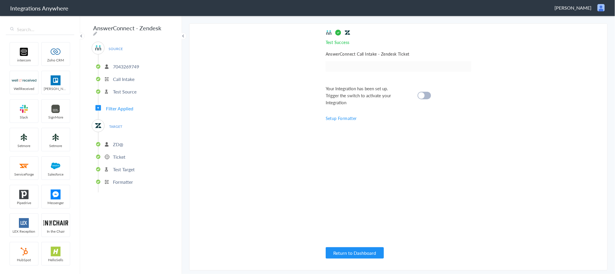
scroll to position [0, 0]
click at [424, 96] on cite at bounding box center [421, 95] width 6 height 6
click at [294, 206] on section "Select Account 2525013392 Rename Delete ([DATE]) 2524942492 Rename Delete ([DAT…" at bounding box center [398, 146] width 419 height 247
click at [459, 142] on div "Test Success Invalid data for email AnswerConnect Call Intake - Zendesk Ticket …" at bounding box center [399, 146] width 146 height 235
